Goal: Information Seeking & Learning: Find specific fact

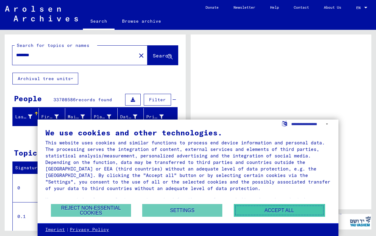
click at [287, 215] on button "Accept all" at bounding box center [279, 210] width 91 height 13
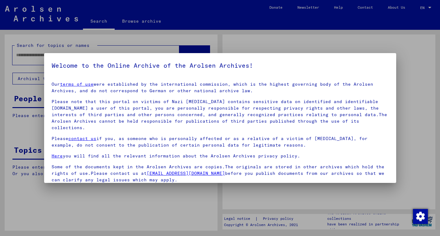
type input "********"
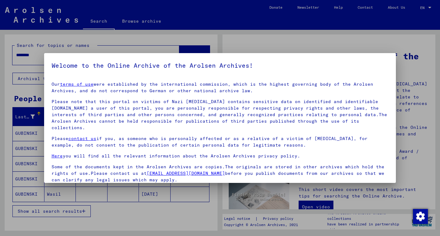
click at [356, 105] on p "Please note that this portal on victims of Nazi [MEDICAL_DATA] contains sensiti…" at bounding box center [220, 114] width 337 height 33
click at [376, 141] on div at bounding box center [220, 118] width 440 height 236
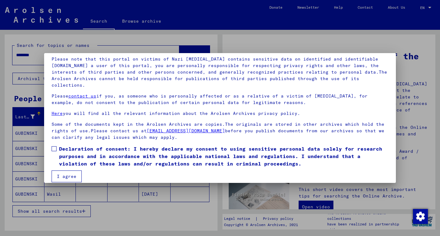
scroll to position [43, 0]
click at [54, 146] on span at bounding box center [54, 148] width 5 height 5
click at [69, 172] on button "I agree" at bounding box center [67, 176] width 30 height 12
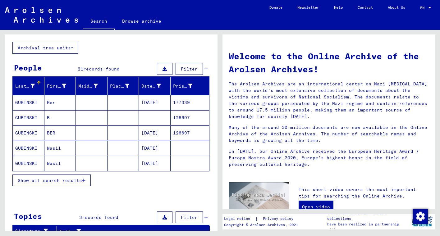
scroll to position [141, 0]
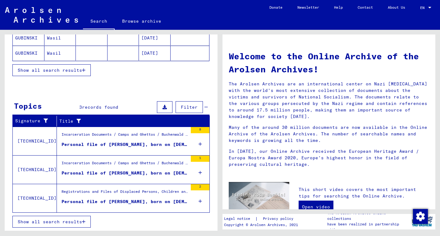
click at [201, 144] on icon at bounding box center [199, 144] width 3 height 22
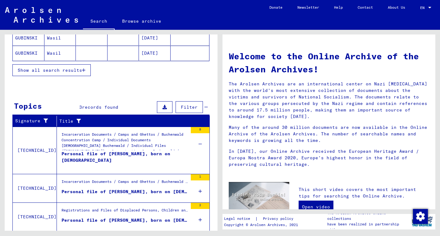
click at [201, 190] on icon at bounding box center [199, 191] width 3 height 22
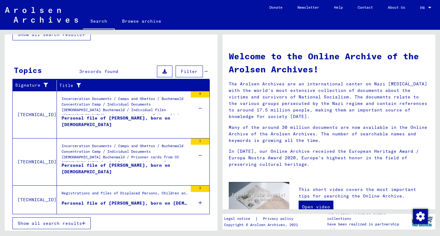
scroll to position [177, 0]
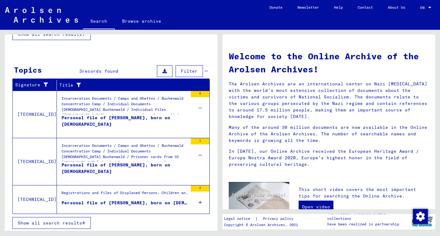
click at [202, 201] on div "2" at bounding box center [200, 199] width 19 height 28
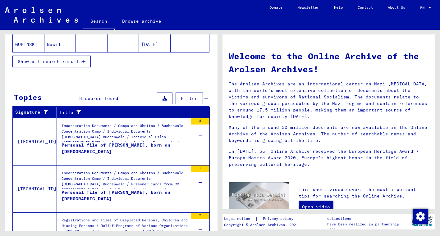
scroll to position [149, 0]
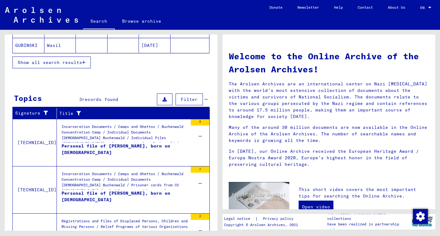
click at [123, 135] on div "Incarceration Documents / Camps and Ghettos / Buchenwald Concentration Camp / I…" at bounding box center [124, 133] width 126 height 19
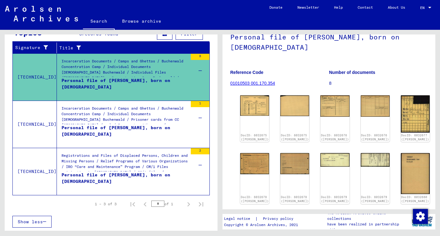
scroll to position [41, 0]
click at [257, 109] on img at bounding box center [254, 104] width 30 height 21
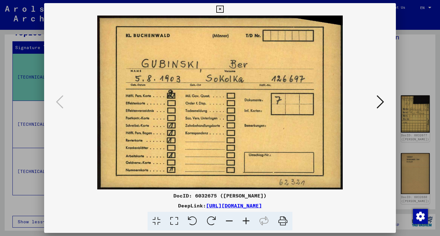
click at [376, 102] on icon at bounding box center [379, 101] width 7 height 15
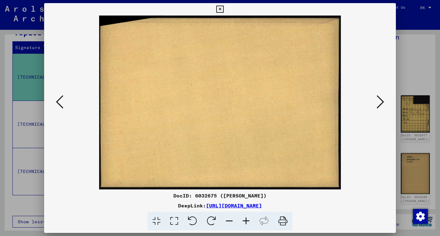
click at [376, 102] on icon at bounding box center [379, 101] width 7 height 15
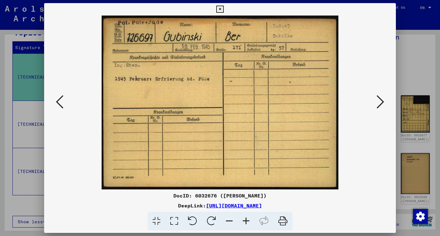
click at [376, 102] on icon at bounding box center [379, 101] width 7 height 15
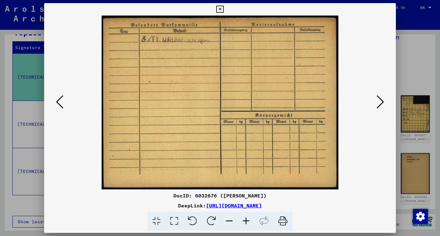
click at [376, 102] on icon at bounding box center [379, 101] width 7 height 15
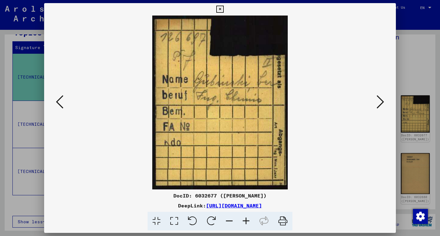
click at [376, 102] on icon at bounding box center [379, 101] width 7 height 15
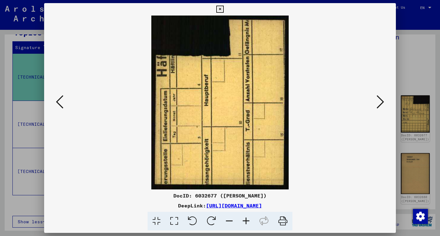
click at [376, 102] on icon at bounding box center [379, 101] width 7 height 15
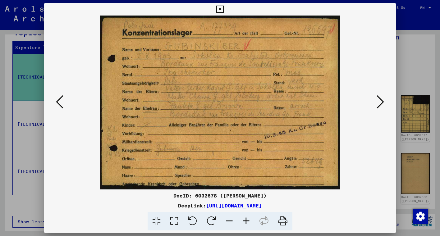
click at [376, 98] on icon at bounding box center [379, 101] width 7 height 15
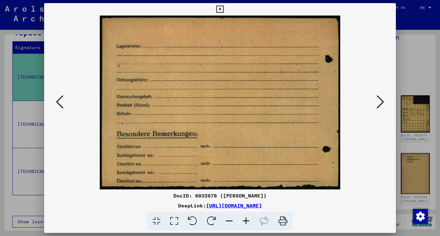
click at [376, 98] on icon at bounding box center [379, 101] width 7 height 15
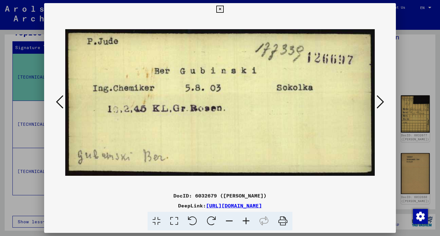
click at [376, 98] on icon at bounding box center [379, 101] width 7 height 15
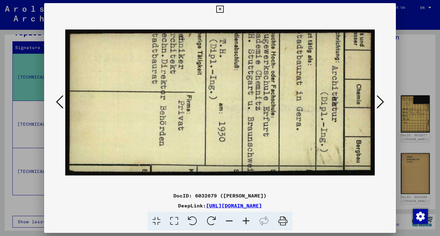
click at [376, 98] on icon at bounding box center [379, 101] width 7 height 15
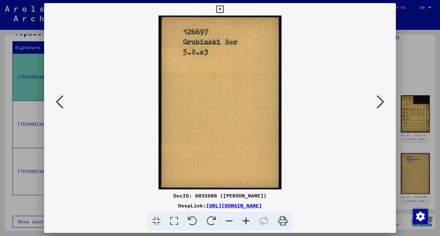
click at [376, 98] on icon at bounding box center [379, 101] width 7 height 15
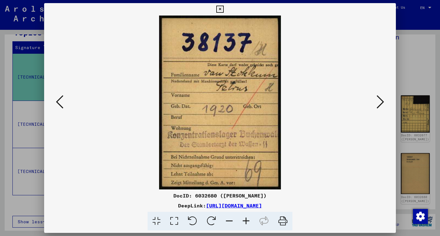
click at [376, 98] on icon at bounding box center [379, 101] width 7 height 15
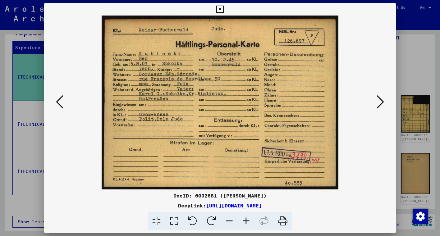
click at [376, 98] on icon at bounding box center [379, 101] width 7 height 15
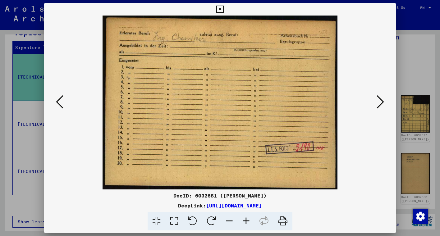
click at [376, 98] on icon at bounding box center [379, 101] width 7 height 15
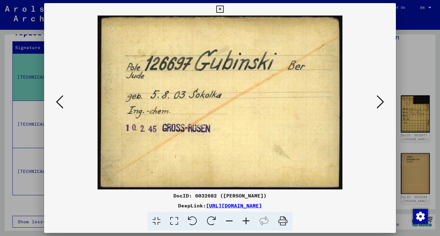
click at [376, 98] on icon at bounding box center [379, 101] width 7 height 15
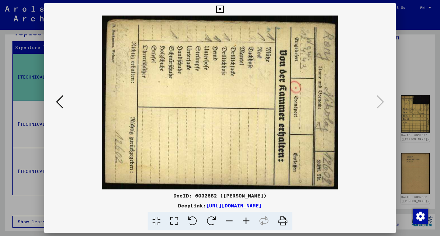
click at [221, 10] on icon at bounding box center [219, 9] width 7 height 7
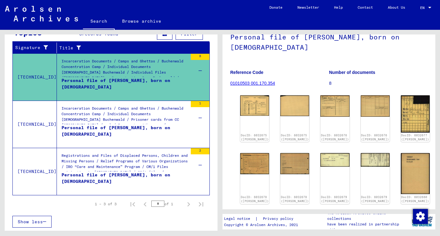
click at [138, 115] on div "Incarceration Documents / Camps and Ghettos / Buchenwald Concentration Camp / I…" at bounding box center [124, 117] width 126 height 22
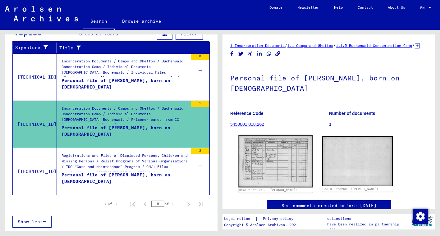
click at [282, 161] on img at bounding box center [275, 161] width 74 height 52
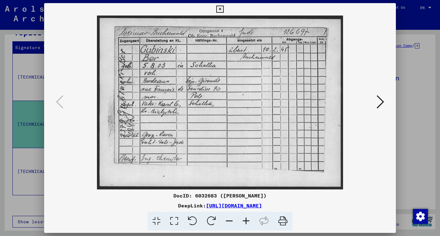
click at [371, 105] on img at bounding box center [220, 103] width 310 height 174
click at [374, 103] on img at bounding box center [220, 103] width 310 height 174
click at [217, 10] on icon at bounding box center [219, 9] width 7 height 7
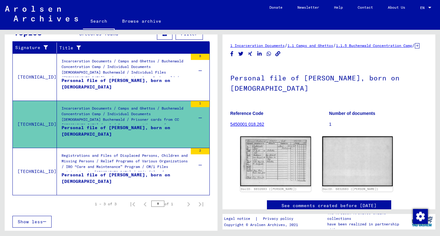
click at [100, 64] on div "Incarceration Documents / Camps and Ghettos / Buchenwald Concentration Camp / I…" at bounding box center [124, 69] width 126 height 22
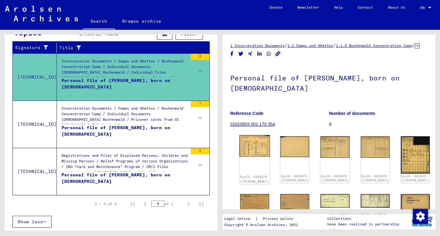
click at [240, 147] on img at bounding box center [254, 145] width 30 height 21
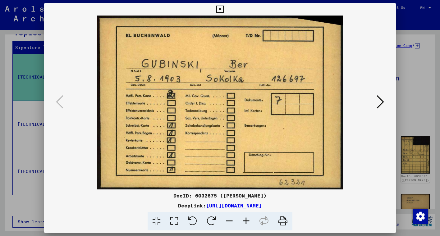
click at [219, 9] on icon at bounding box center [219, 9] width 7 height 7
